Goal: Information Seeking & Learning: Learn about a topic

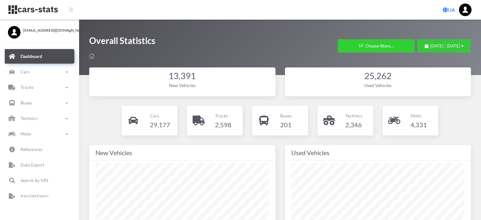
click at [439, 48] on span "[DATE] - [DATE]" at bounding box center [445, 45] width 30 height 5
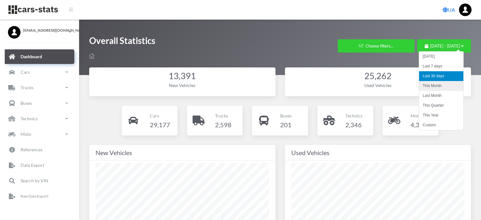
click at [435, 87] on li "This Month" at bounding box center [441, 86] width 44 height 10
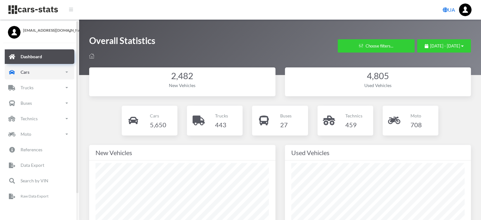
click at [42, 74] on link "Cars" at bounding box center [40, 72] width 70 height 15
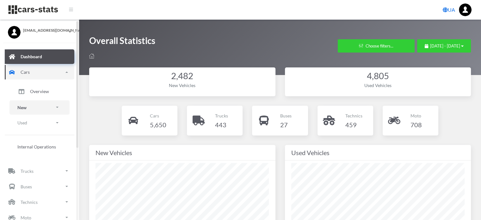
click at [41, 103] on link "New" at bounding box center [39, 107] width 60 height 14
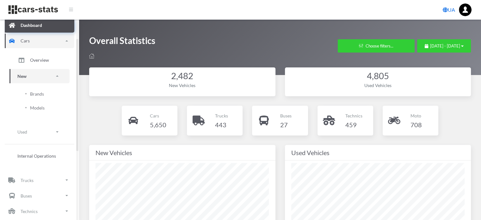
scroll to position [32, 0]
click at [37, 92] on span "Brands" at bounding box center [37, 93] width 14 height 7
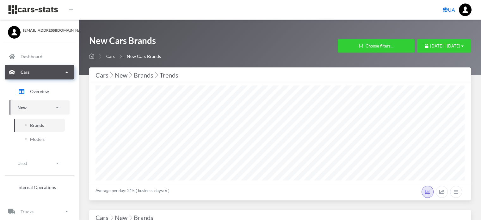
scroll to position [5, 5]
select select "25"
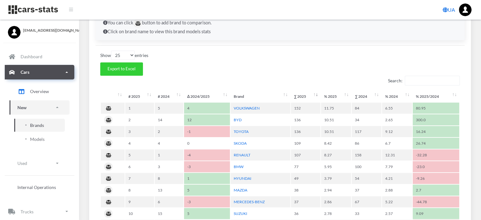
scroll to position [253, 0]
